Goal: Task Accomplishment & Management: Manage account settings

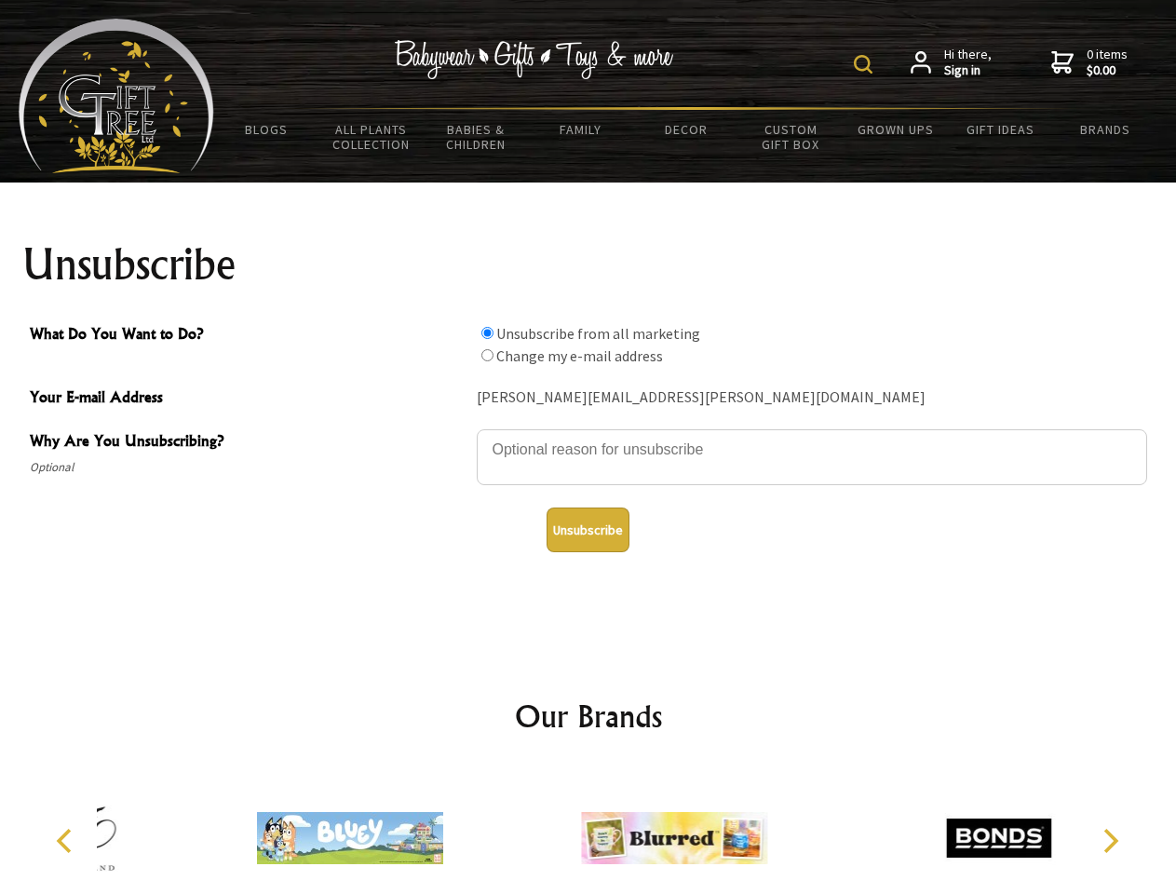
click at [866, 64] on img at bounding box center [863, 64] width 19 height 19
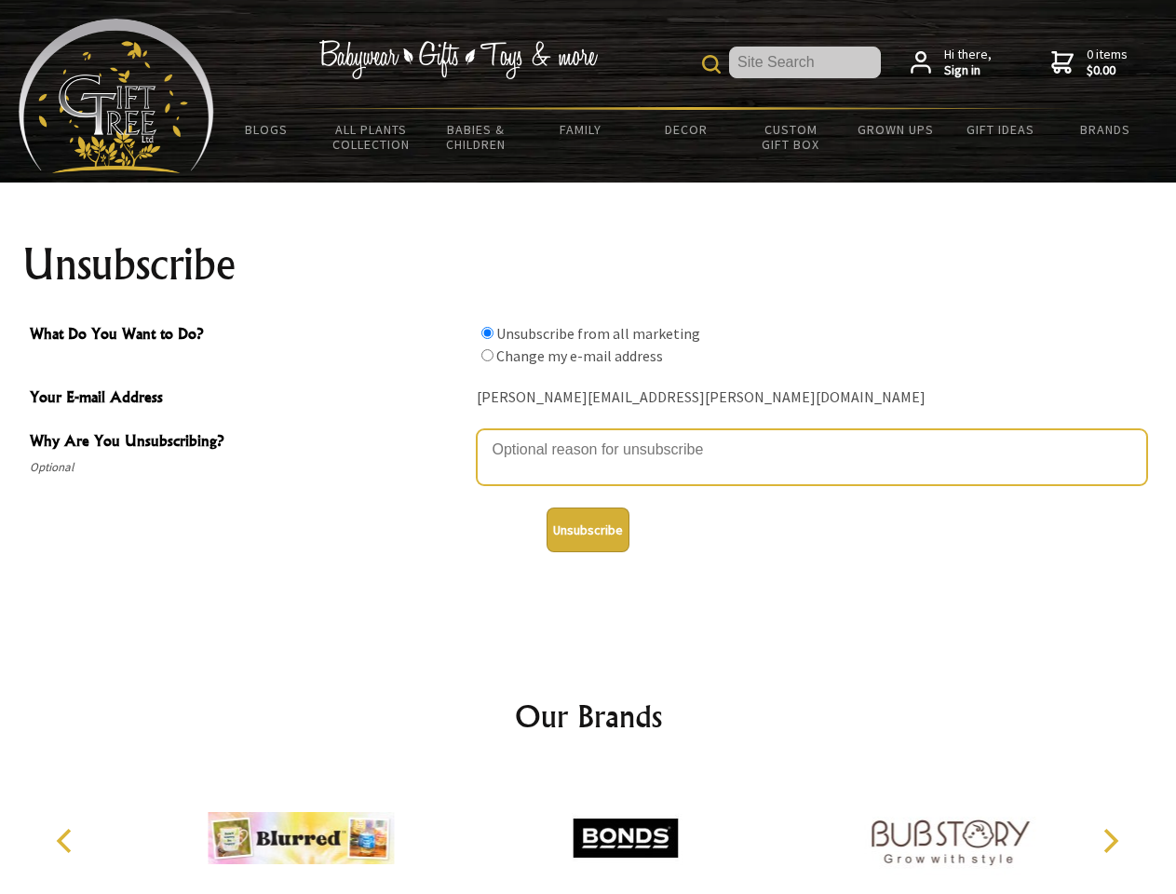
click at [589, 436] on textarea "Why Are You Unsubscribing?" at bounding box center [812, 457] width 671 height 56
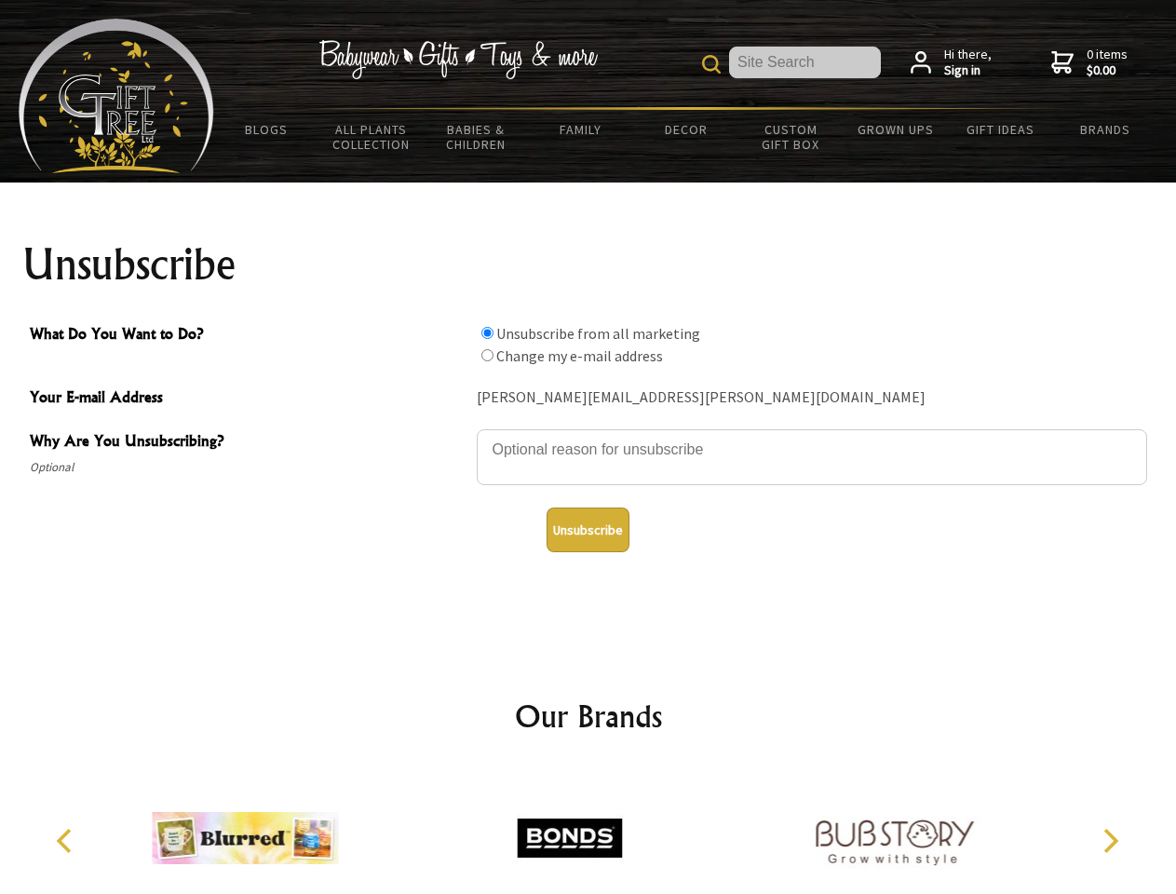
click at [487, 332] on input "What Do You Want to Do?" at bounding box center [487, 333] width 12 height 12
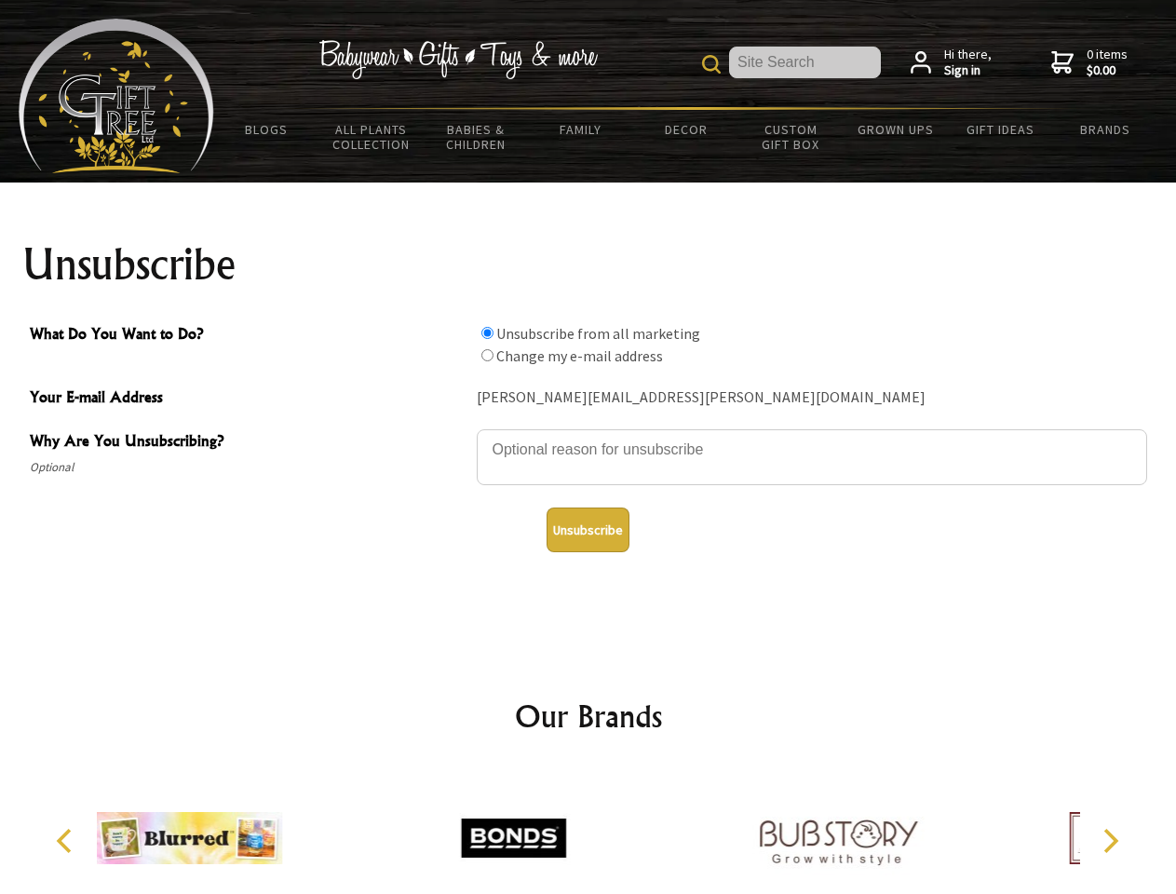
click at [487, 355] on input "What Do You Want to Do?" at bounding box center [487, 355] width 12 height 12
radio input "true"
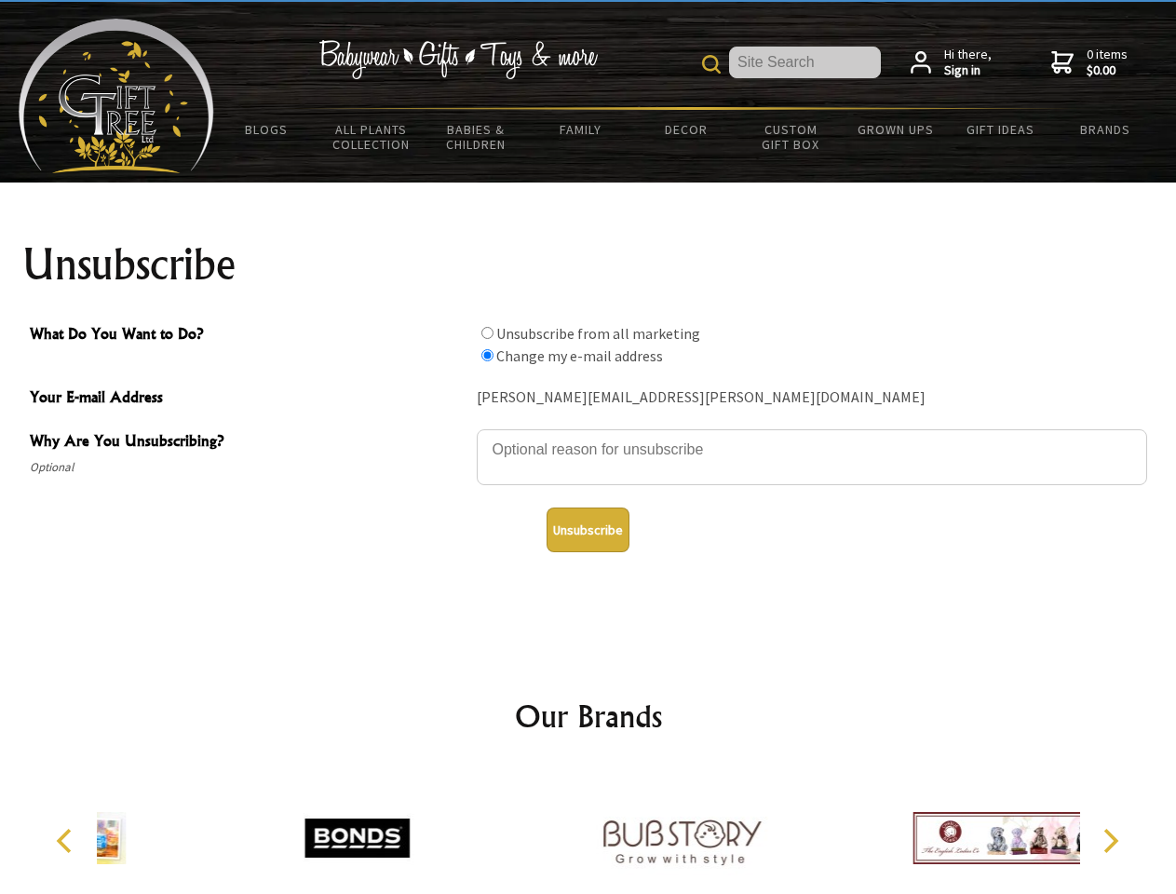
click at [588, 530] on button "Unsubscribe" at bounding box center [588, 530] width 83 height 45
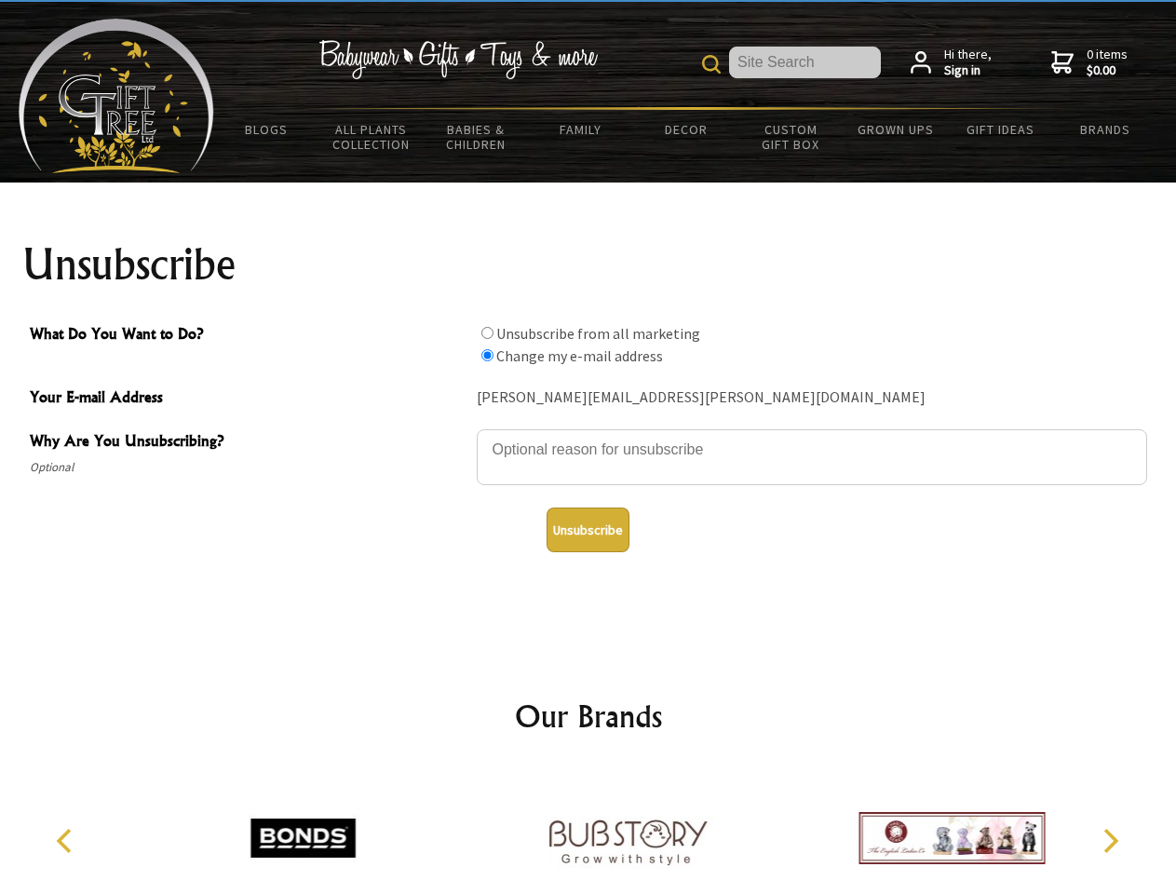
click at [67, 841] on icon "Previous" at bounding box center [66, 841] width 24 height 24
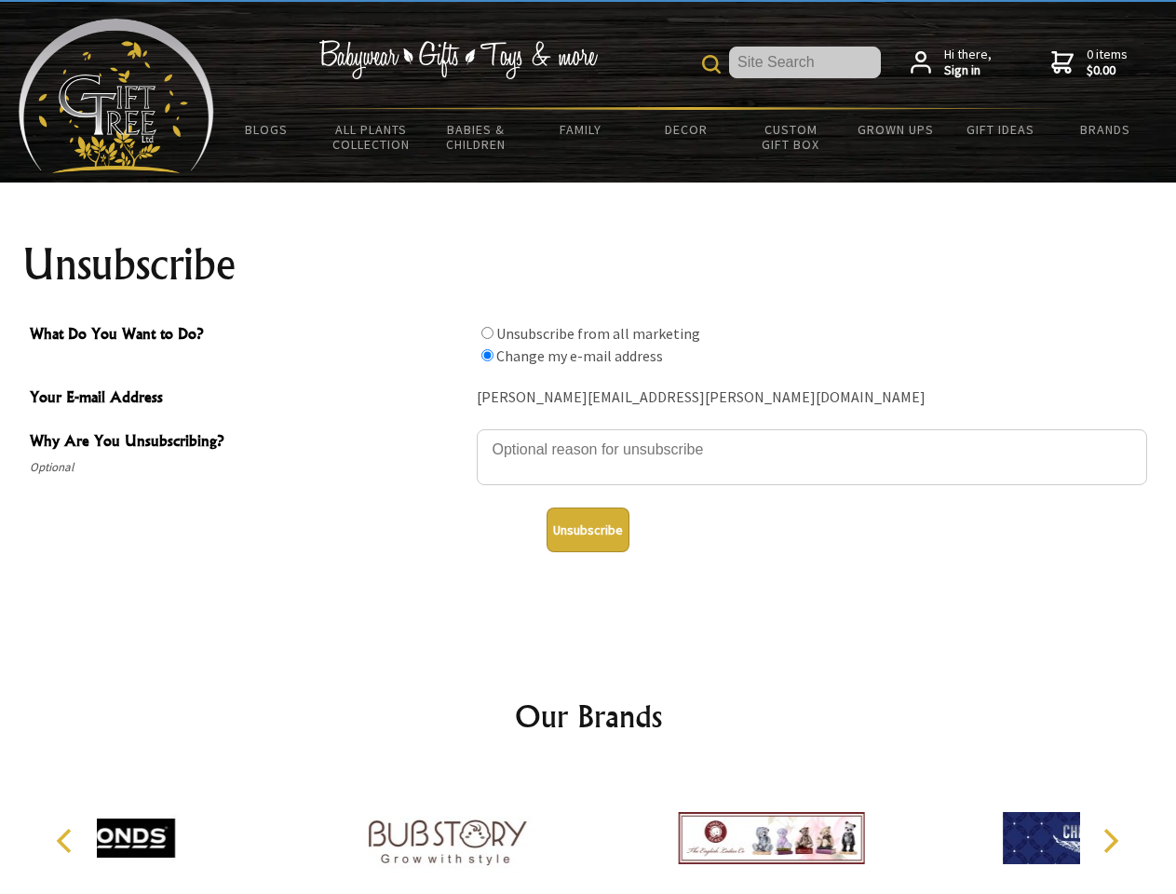
click at [1110, 841] on icon "Next" at bounding box center [1109, 841] width 24 height 24
